Goal: Information Seeking & Learning: Learn about a topic

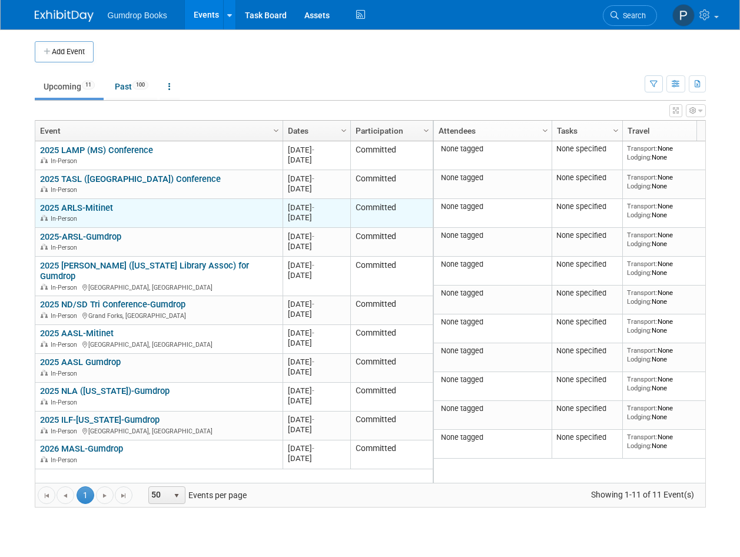
click at [134, 210] on div "2025 ARLS-Mitinet In-Person" at bounding box center [158, 212] width 237 height 21
click at [78, 208] on link "2025 ARLS-Mitinet" at bounding box center [76, 207] width 73 height 11
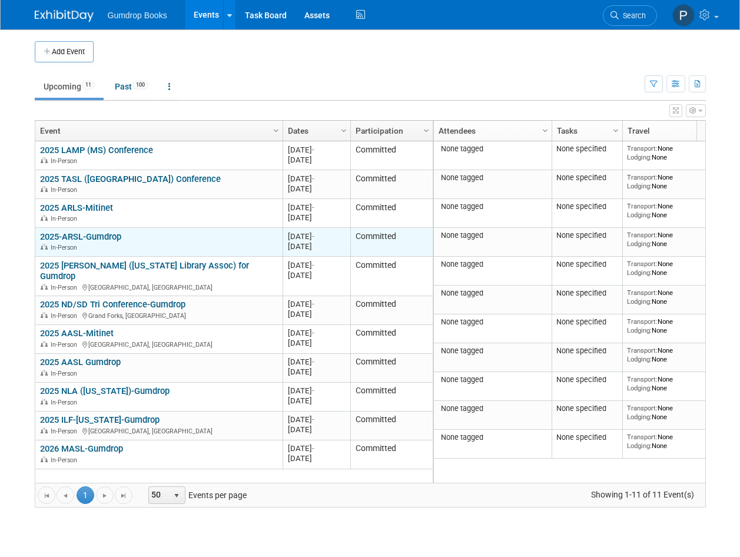
click at [142, 240] on div "2025-ARSL-Gumdrop In-Person" at bounding box center [158, 241] width 237 height 21
click at [103, 234] on link "2025-ARSL-Gumdrop" at bounding box center [80, 236] width 81 height 11
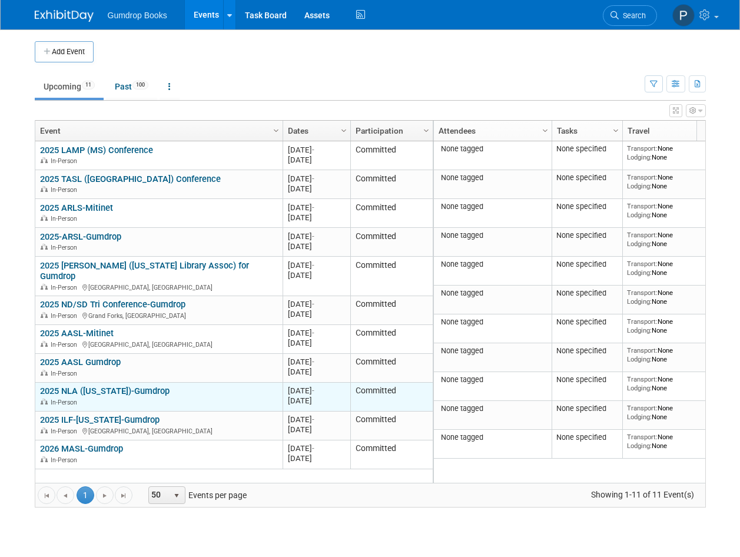
click at [148, 385] on link "2025 NLA ([US_STATE])-Gumdrop" at bounding box center [104, 390] width 129 height 11
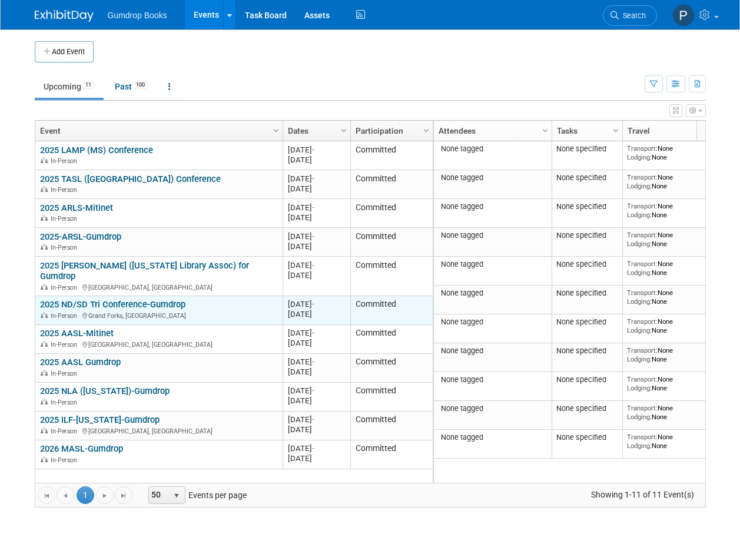
click at [114, 299] on link "2025 ND/SD Tri Conference-Gumdrop" at bounding box center [112, 304] width 145 height 11
